Goal: Task Accomplishment & Management: Manage account settings

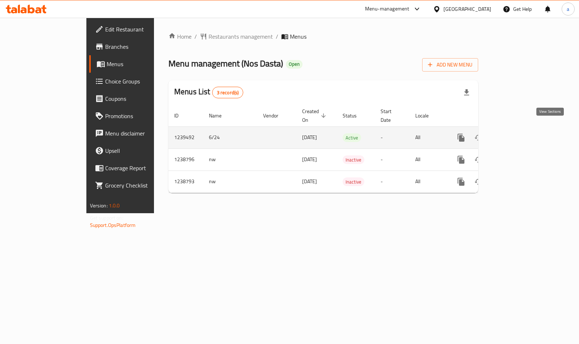
click at [518, 134] on icon "enhanced table" at bounding box center [513, 137] width 9 height 9
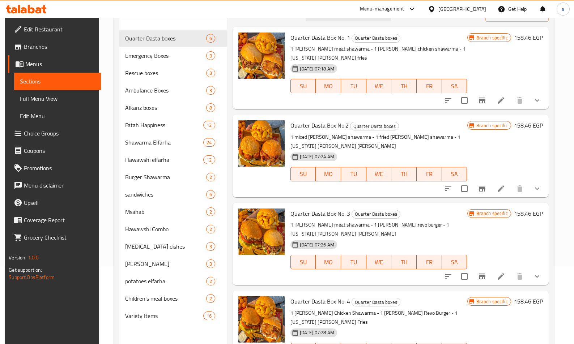
scroll to position [65, 0]
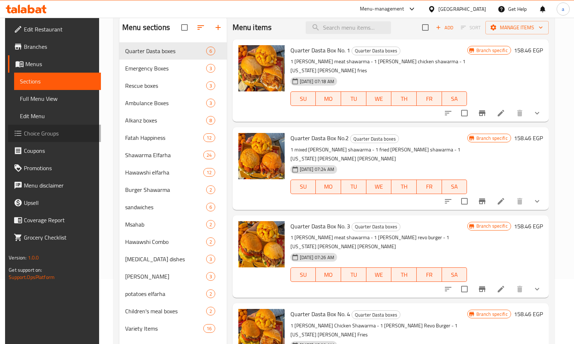
click at [39, 133] on span "Choice Groups" at bounding box center [59, 133] width 71 height 9
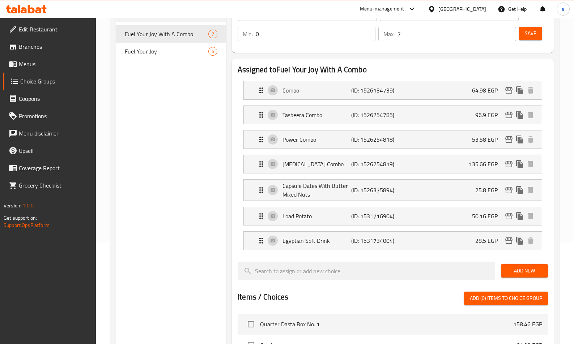
scroll to position [101, 0]
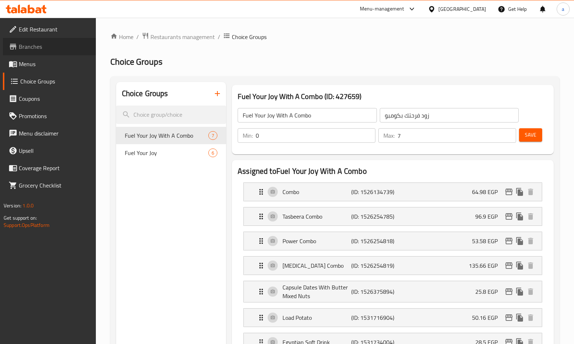
click at [24, 45] on span "Branches" at bounding box center [54, 46] width 71 height 9
